Goal: Information Seeking & Learning: Learn about a topic

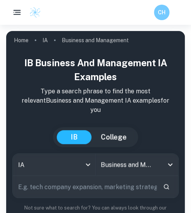
click at [19, 14] on rect "button" at bounding box center [17, 14] width 7 height 1
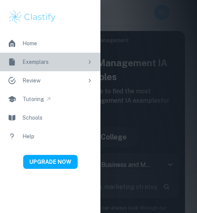
click at [83, 59] on div "Exemplars" at bounding box center [52, 62] width 61 height 9
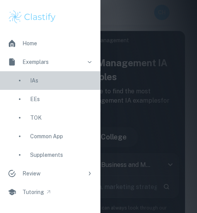
click at [53, 77] on div "IAs" at bounding box center [61, 80] width 63 height 9
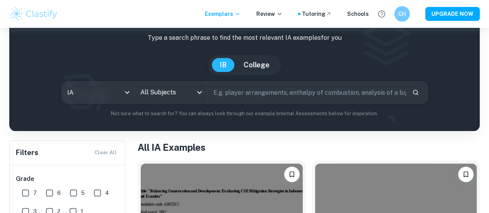
scroll to position [41, 0]
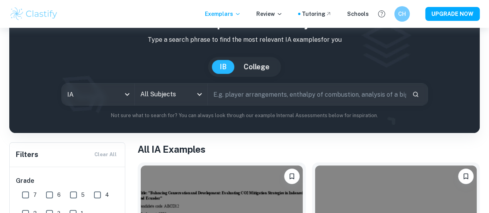
click at [179, 102] on input "All Subjects" at bounding box center [165, 94] width 54 height 15
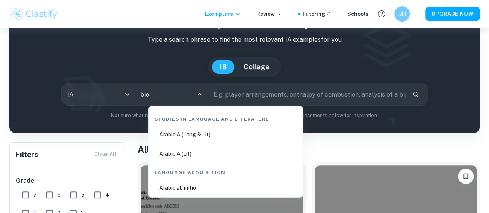
scroll to position [0, 0]
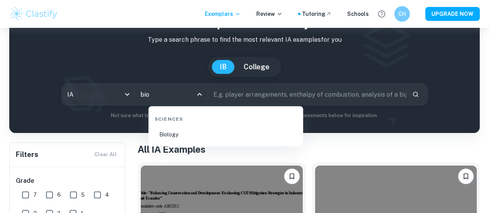
click at [176, 138] on li "Biology" at bounding box center [225, 135] width 148 height 18
type input "Biology"
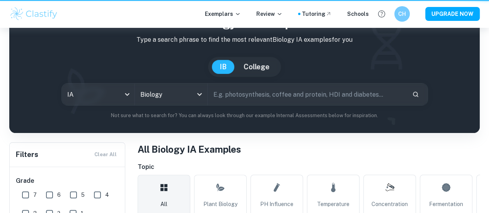
scroll to position [58, 0]
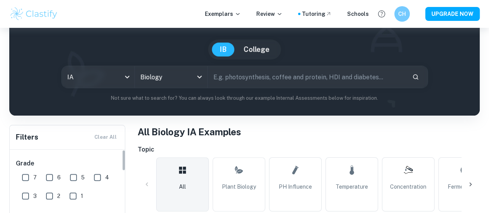
click at [26, 171] on input "7" at bounding box center [25, 177] width 15 height 15
checkbox input "true"
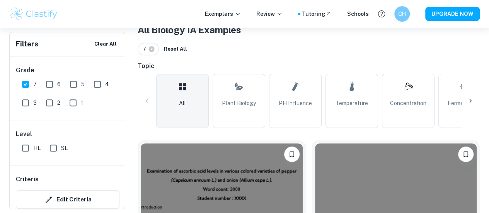
scroll to position [237, 0]
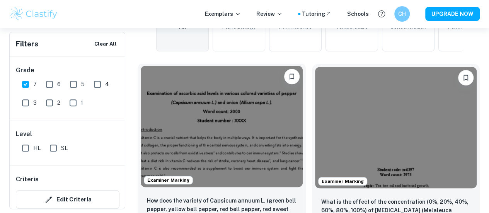
click at [191, 118] on img at bounding box center [222, 126] width 162 height 121
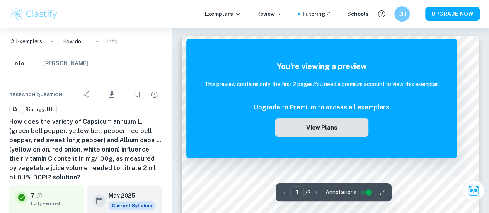
click at [191, 133] on button "View Plans" at bounding box center [322, 127] width 94 height 19
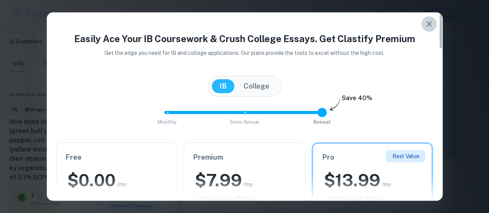
click at [191, 22] on icon "button" at bounding box center [428, 23] width 5 height 5
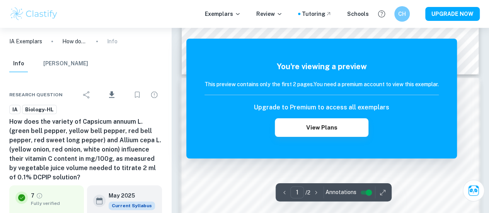
scroll to position [382, 0]
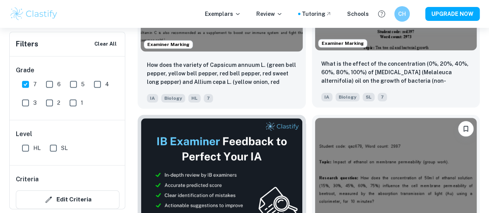
scroll to position [374, 0]
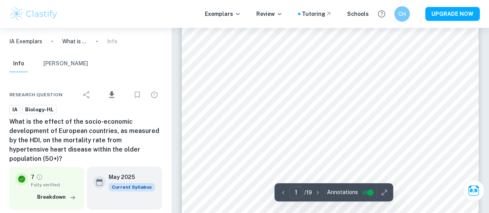
scroll to position [123, 0]
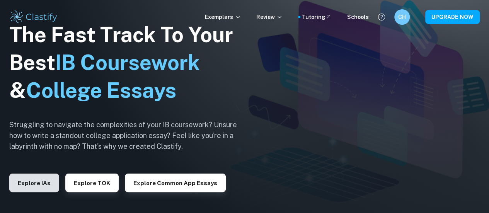
click at [22, 190] on button "Explore IAs" at bounding box center [34, 183] width 50 height 19
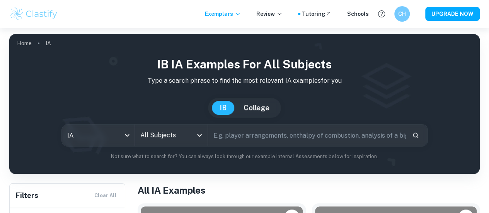
click at [175, 156] on p "Not sure what to search for? You can always look through our example Internal A…" at bounding box center [244, 157] width 458 height 8
click at [160, 134] on input "All Subjects" at bounding box center [165, 135] width 54 height 15
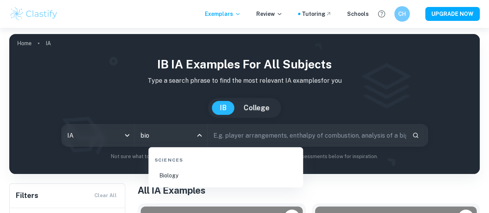
click at [184, 171] on li "Biology" at bounding box center [225, 176] width 148 height 18
type input "Biology"
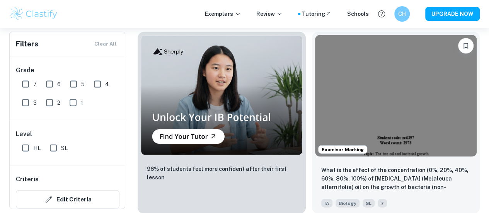
scroll to position [876, 0]
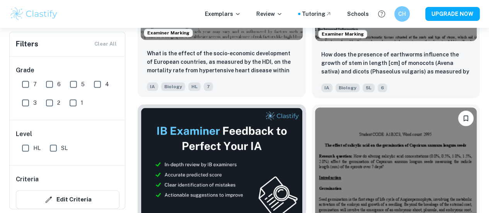
scroll to position [391, 0]
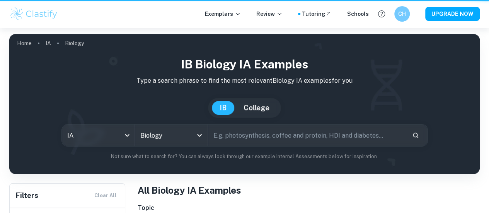
scroll to position [391, 0]
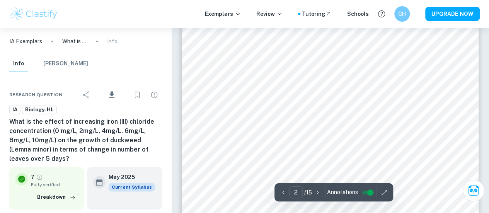
scroll to position [632, 0]
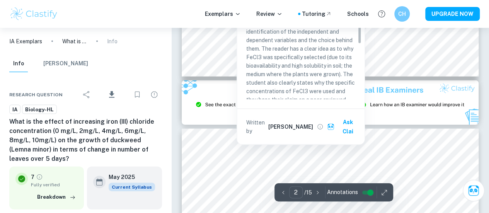
type input "3"
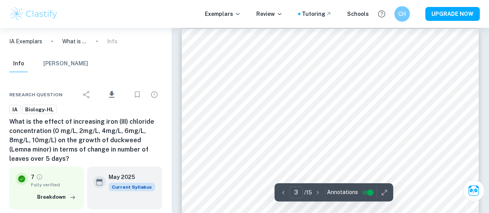
scroll to position [1000, 0]
